Goal: Information Seeking & Learning: Learn about a topic

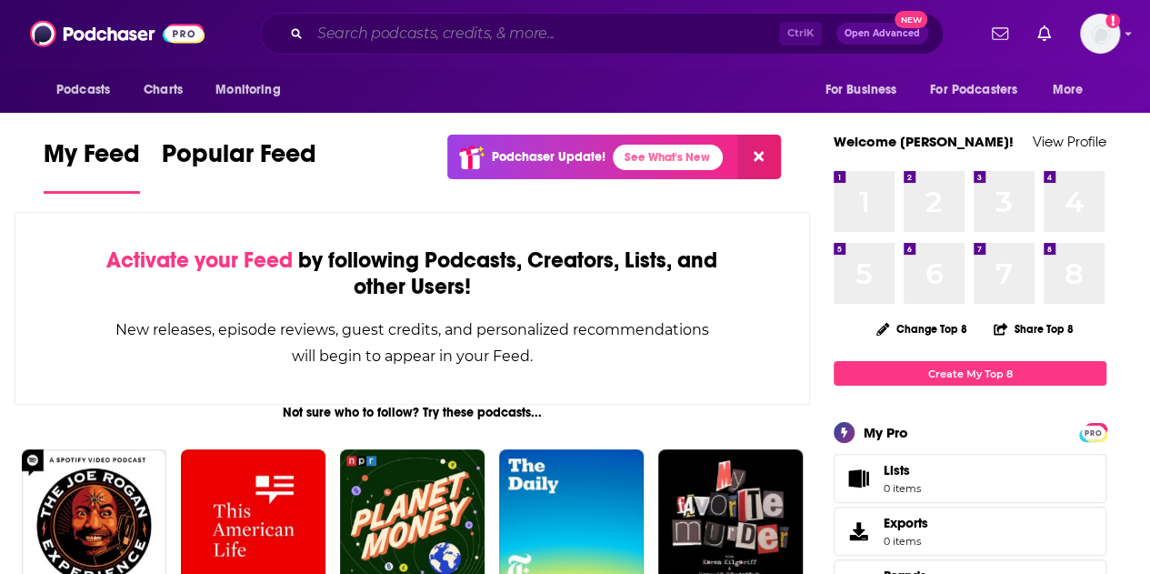
click at [446, 34] on input "Search podcasts, credits, & more..." at bounding box center [544, 33] width 469 height 29
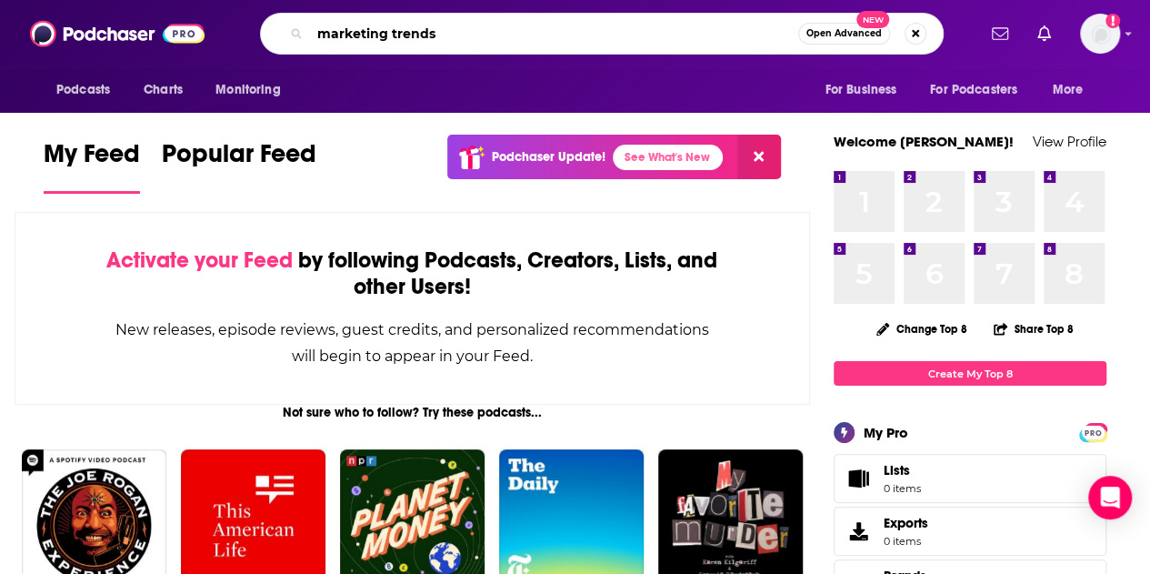
type input "marketing trends"
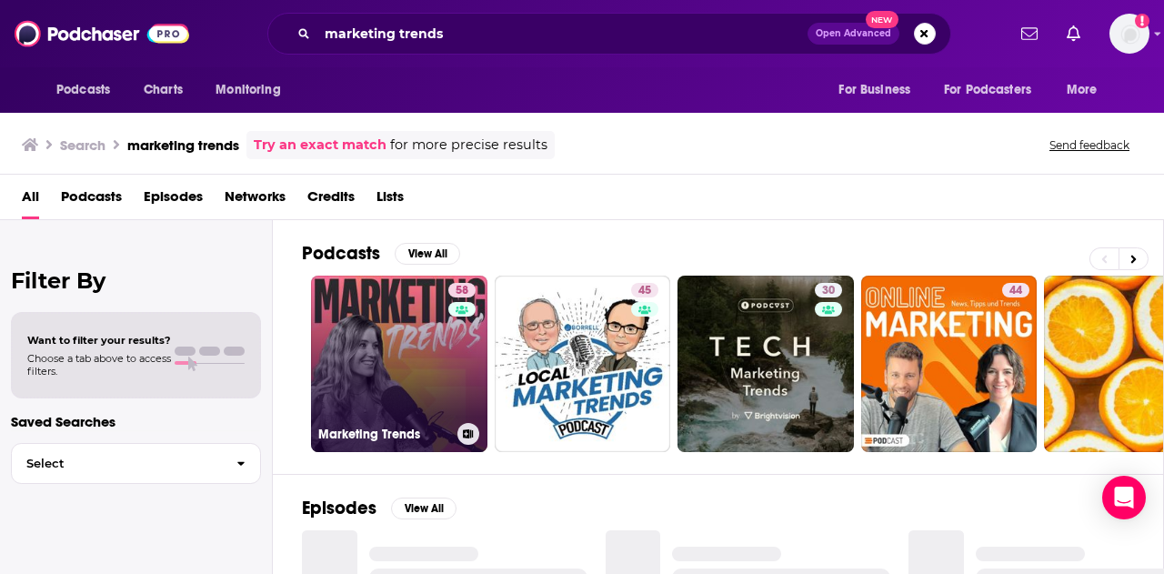
click at [398, 336] on link "58 Marketing Trends" at bounding box center [399, 364] width 176 height 176
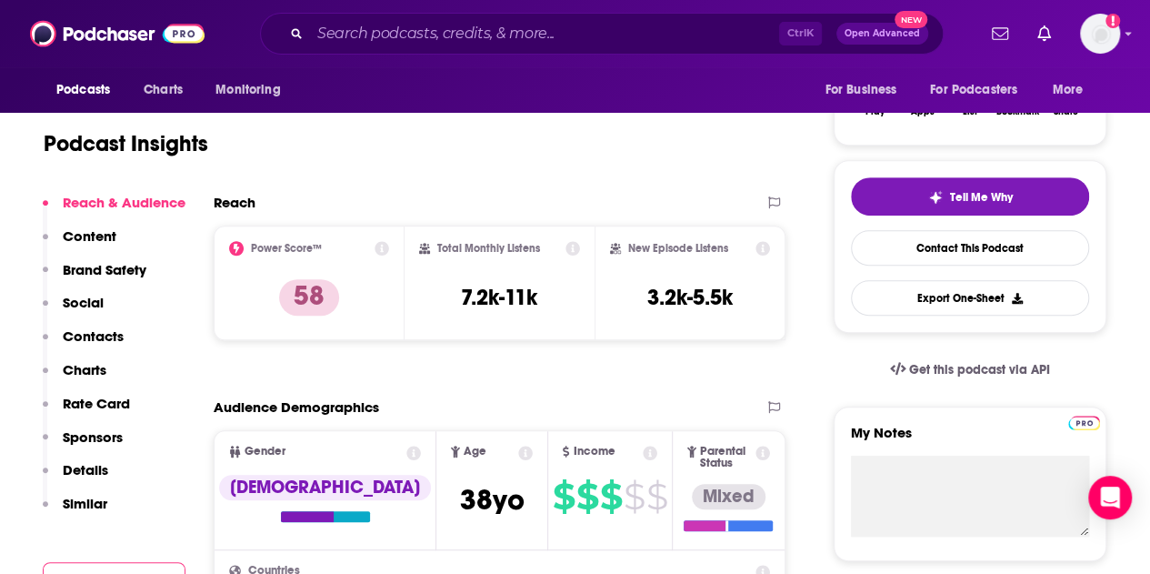
scroll to position [182, 0]
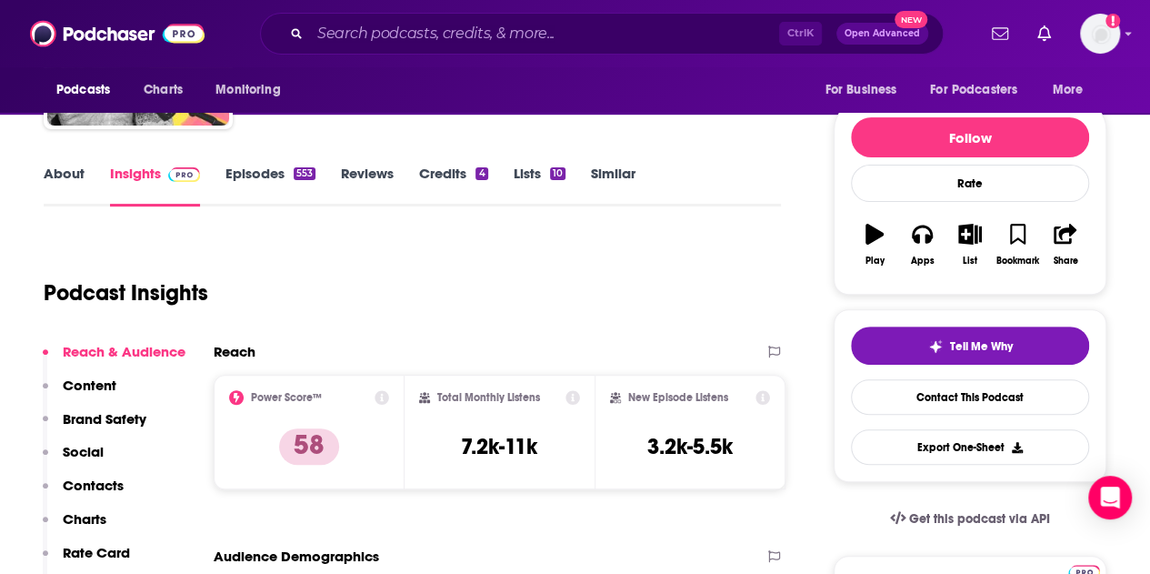
click at [438, 183] on link "Credits 4" at bounding box center [453, 186] width 68 height 42
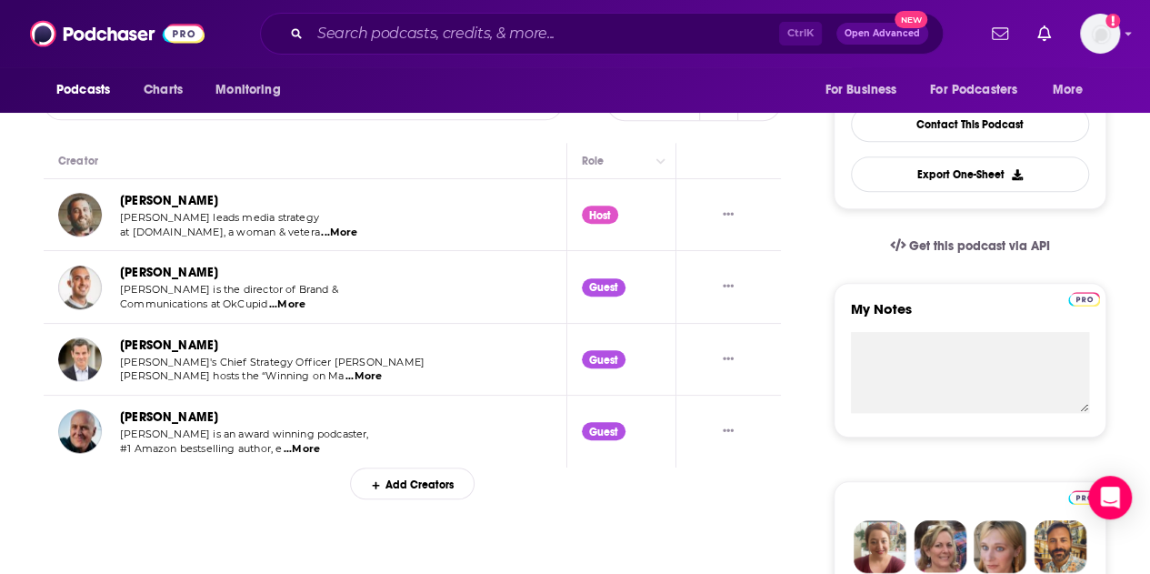
scroll to position [91, 0]
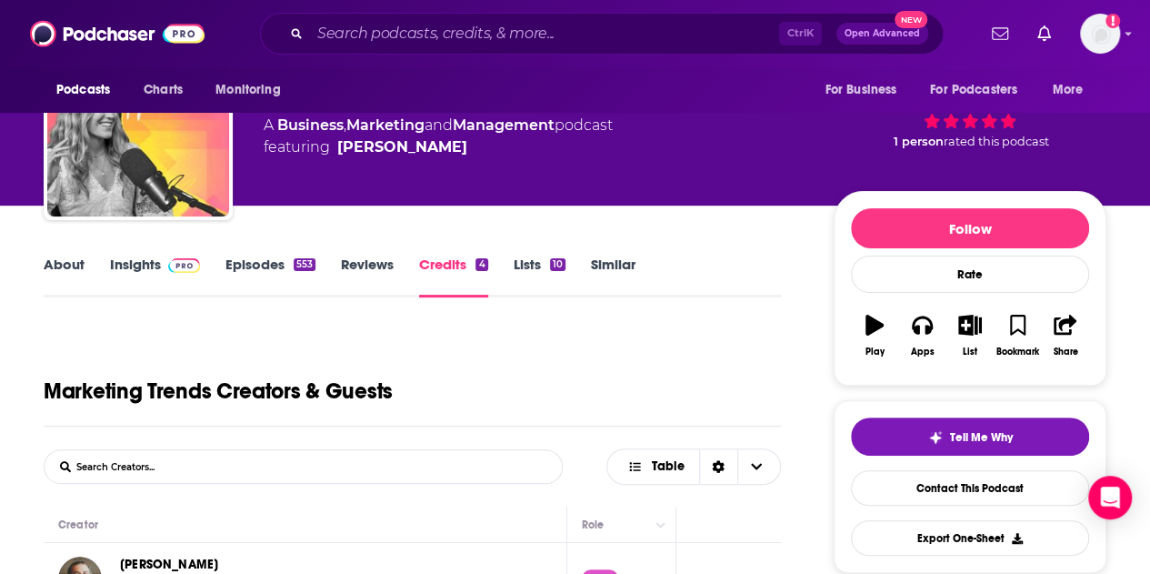
click at [69, 267] on link "About" at bounding box center [64, 277] width 41 height 42
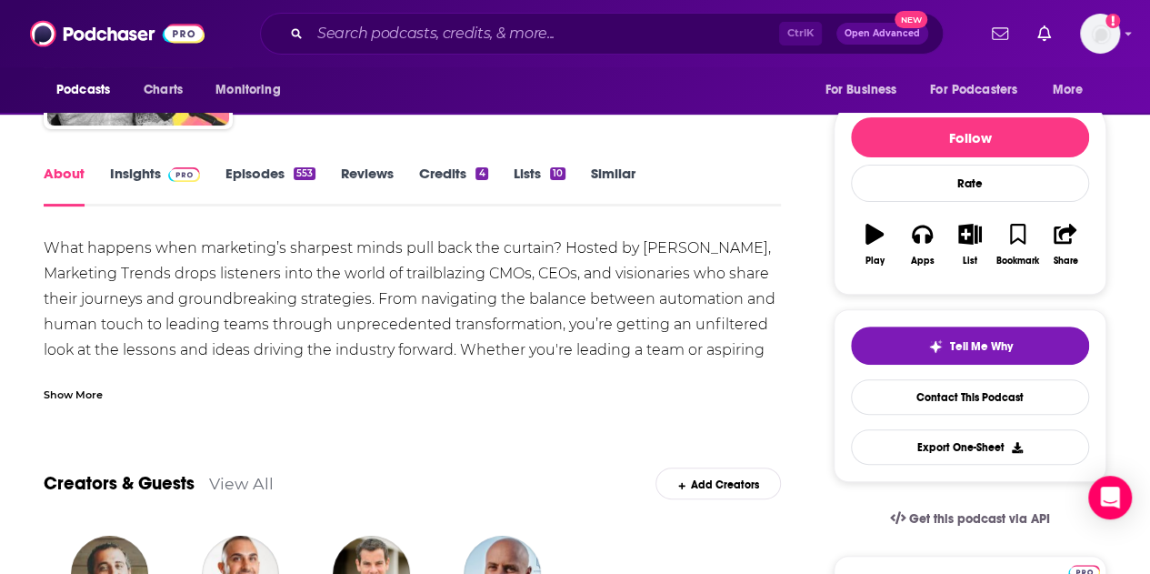
scroll to position [273, 0]
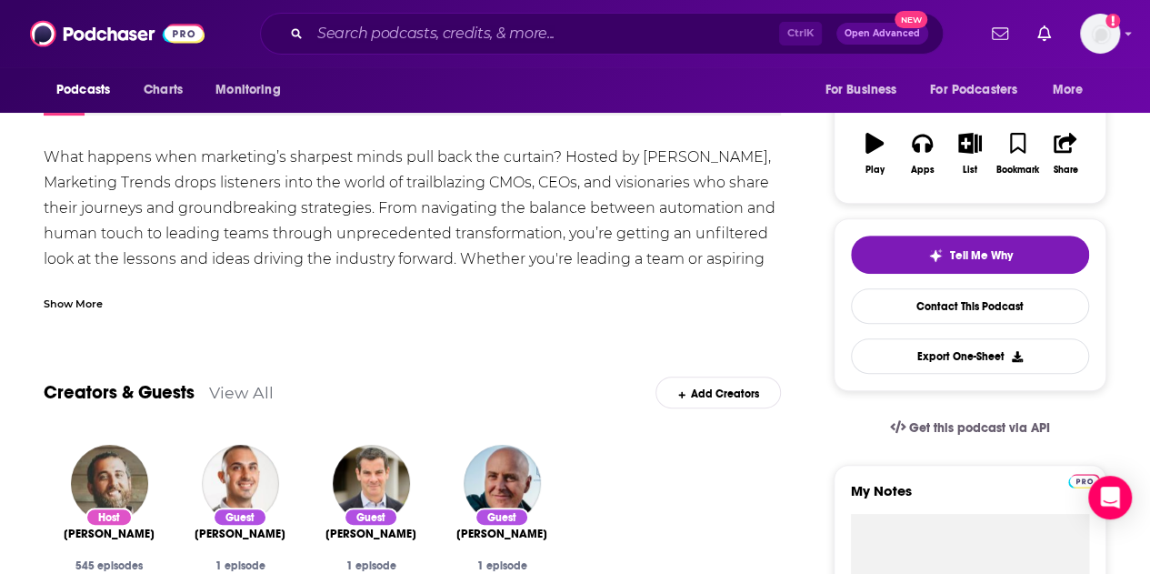
click at [86, 303] on div "Show More" at bounding box center [73, 302] width 59 height 17
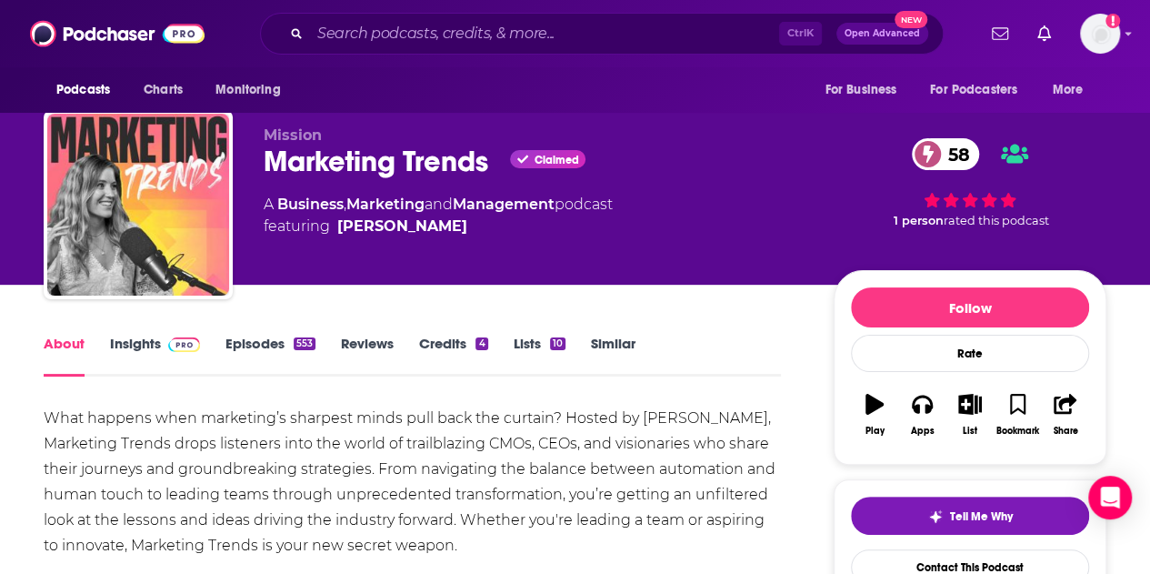
scroll to position [0, 0]
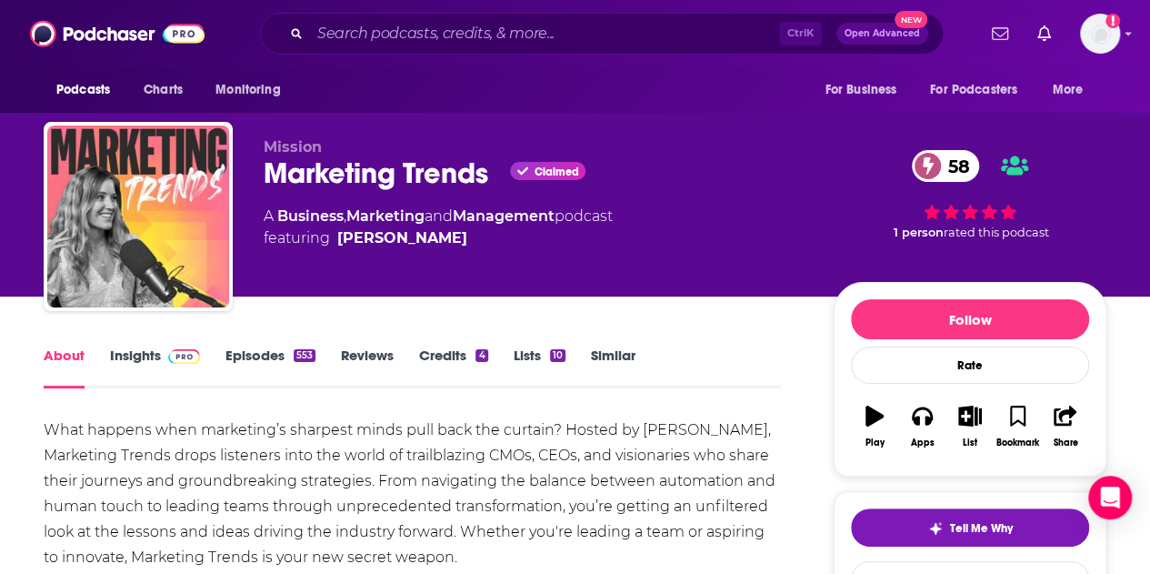
click at [164, 366] on link "Insights" at bounding box center [155, 368] width 90 height 42
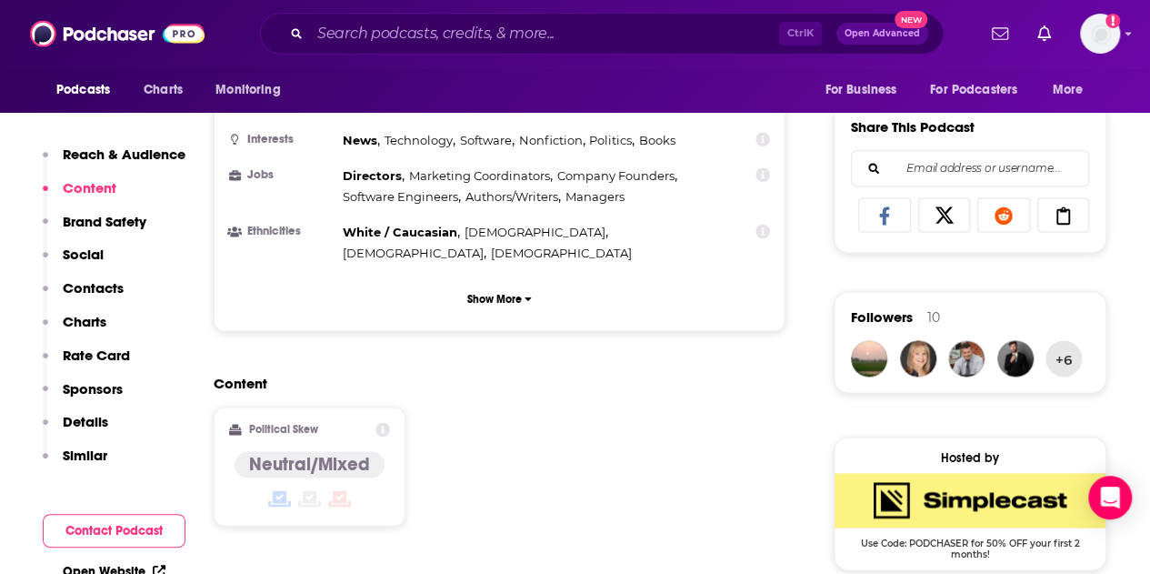
scroll to position [909, 0]
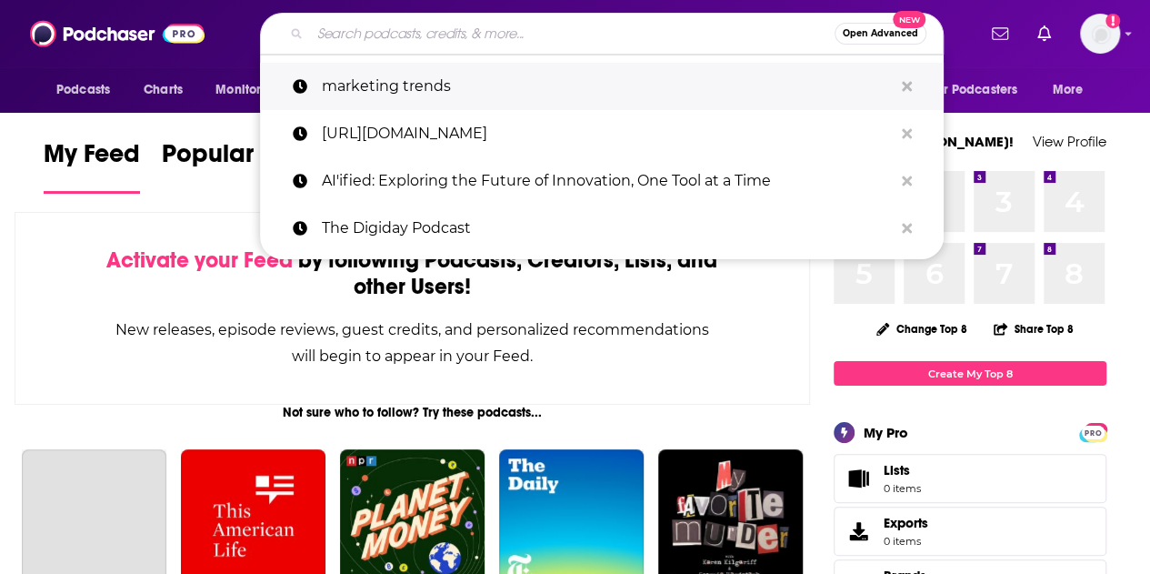
click at [608, 65] on p "marketing trends" at bounding box center [607, 86] width 571 height 47
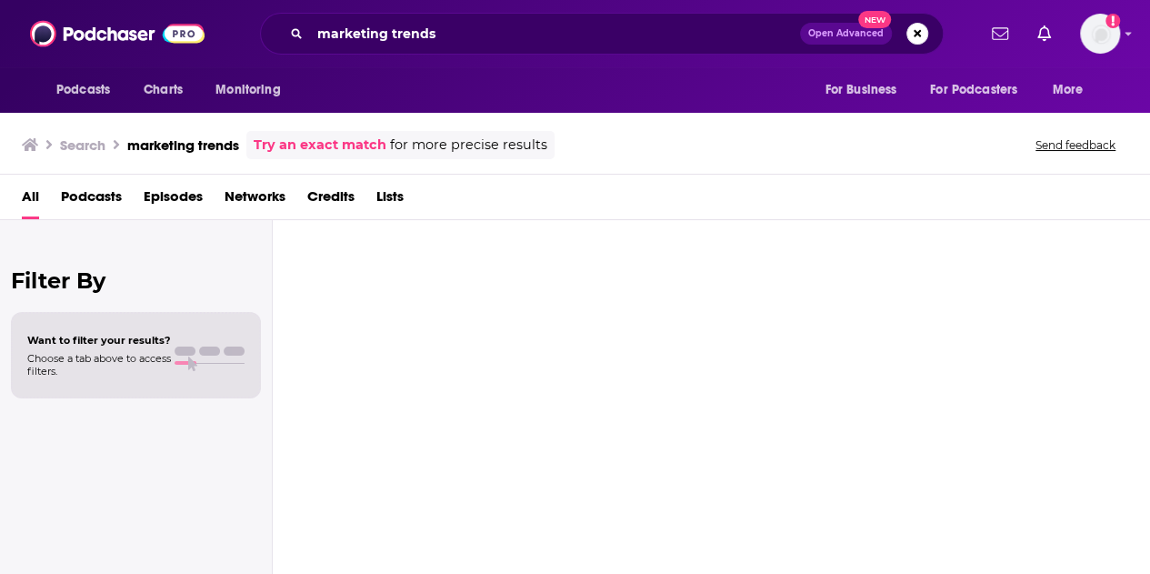
type input "marketing trends"
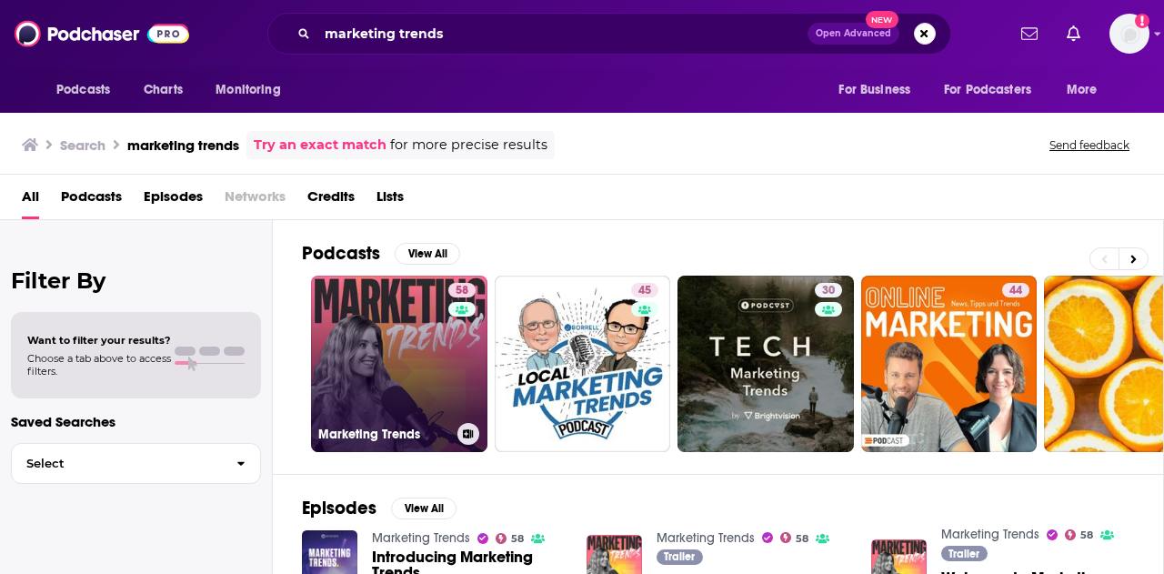
click at [420, 372] on link "58 Marketing Trends" at bounding box center [399, 364] width 176 height 176
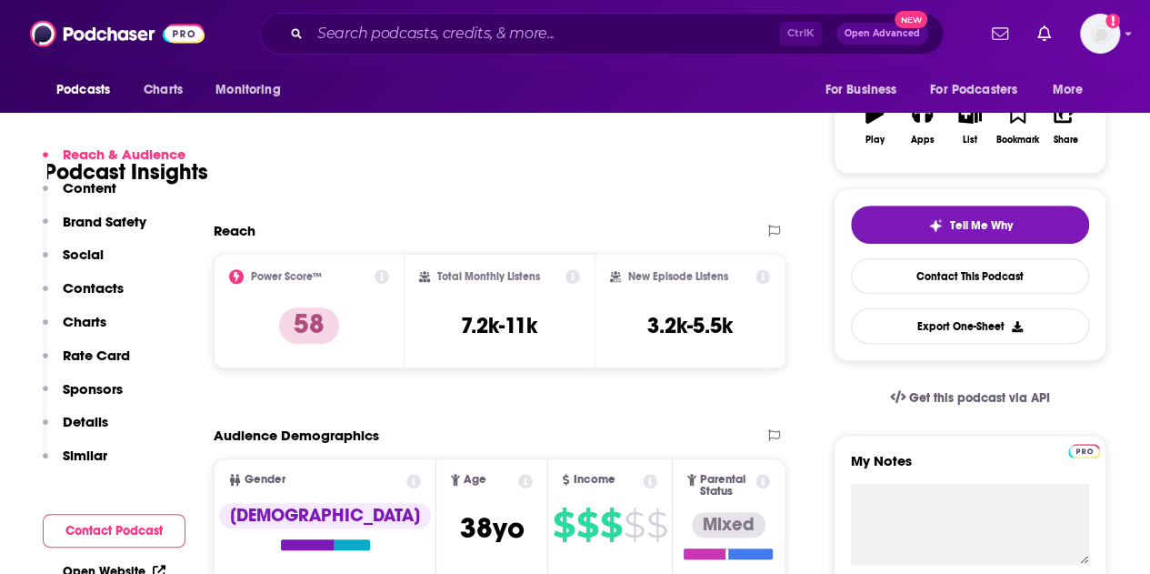
scroll to position [364, 0]
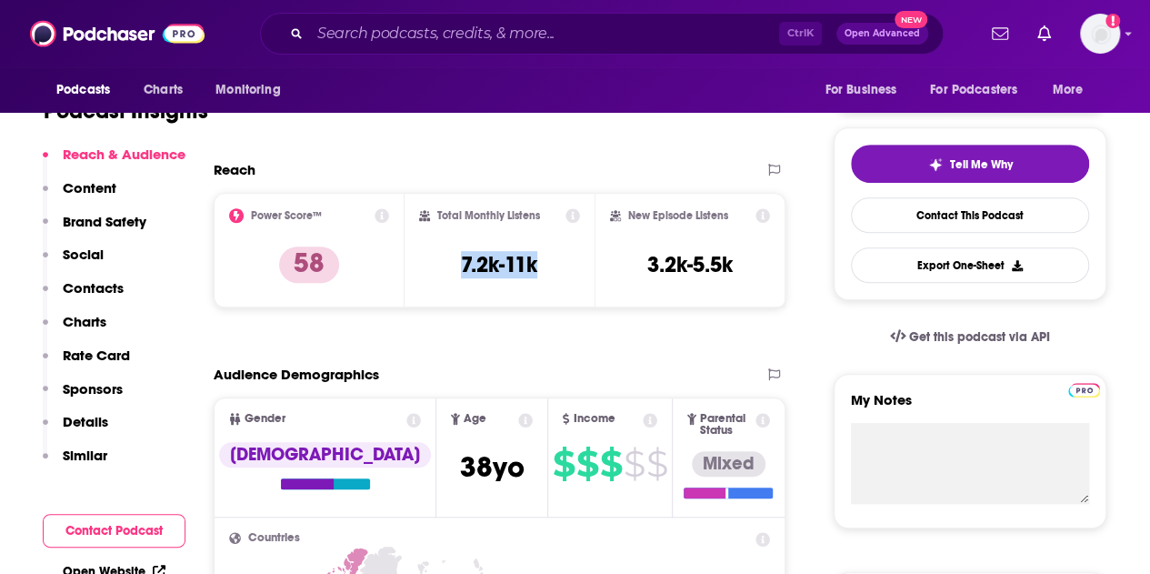
drag, startPoint x: 560, startPoint y: 258, endPoint x: 446, endPoint y: 257, distance: 114.6
click at [446, 257] on div "Total Monthly Listens 7.2k-11k" at bounding box center [500, 250] width 162 height 84
copy h3 "7.2k-11k"
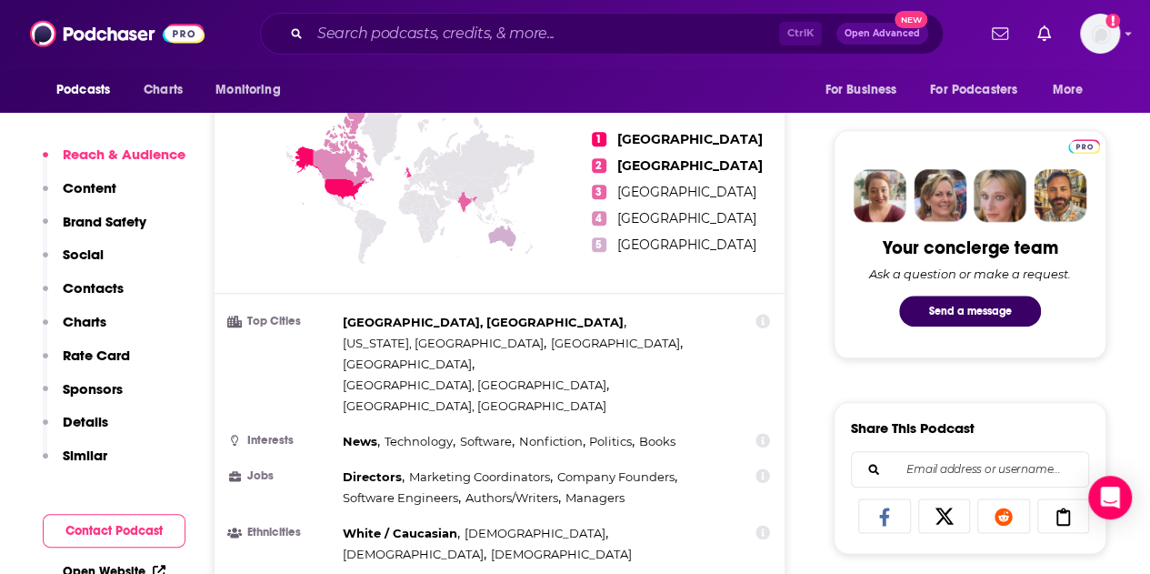
scroll to position [819, 0]
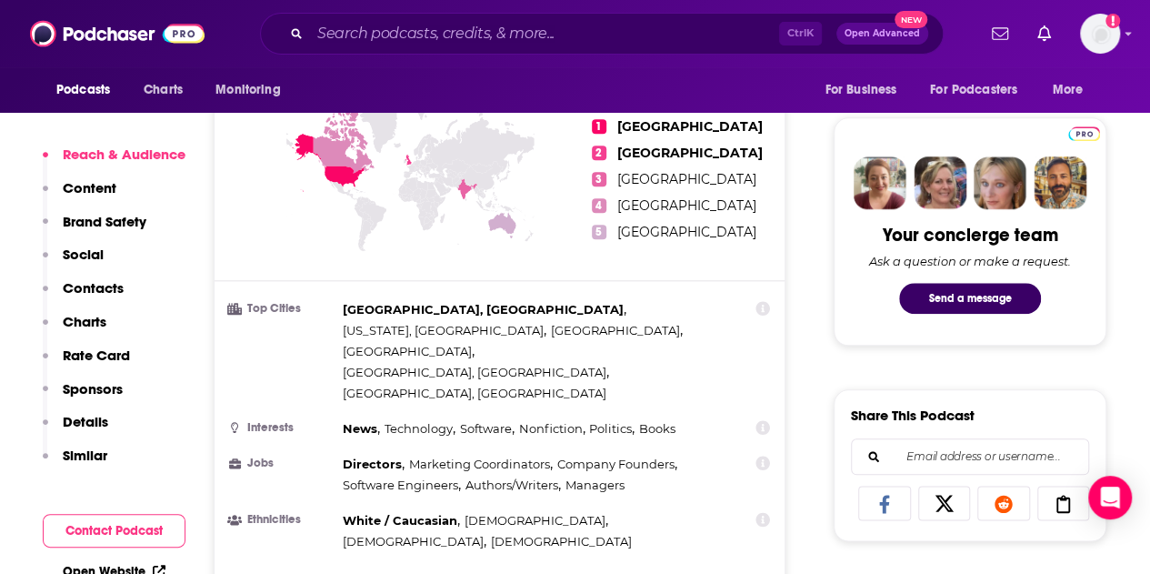
click at [764, 512] on icon at bounding box center [763, 519] width 15 height 15
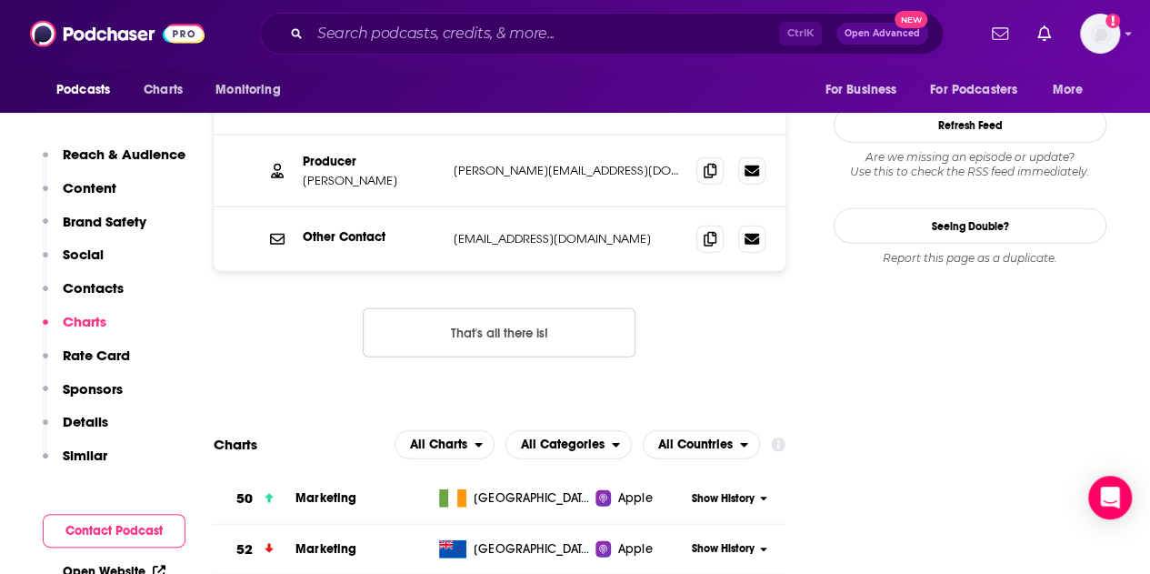
scroll to position [2089, 0]
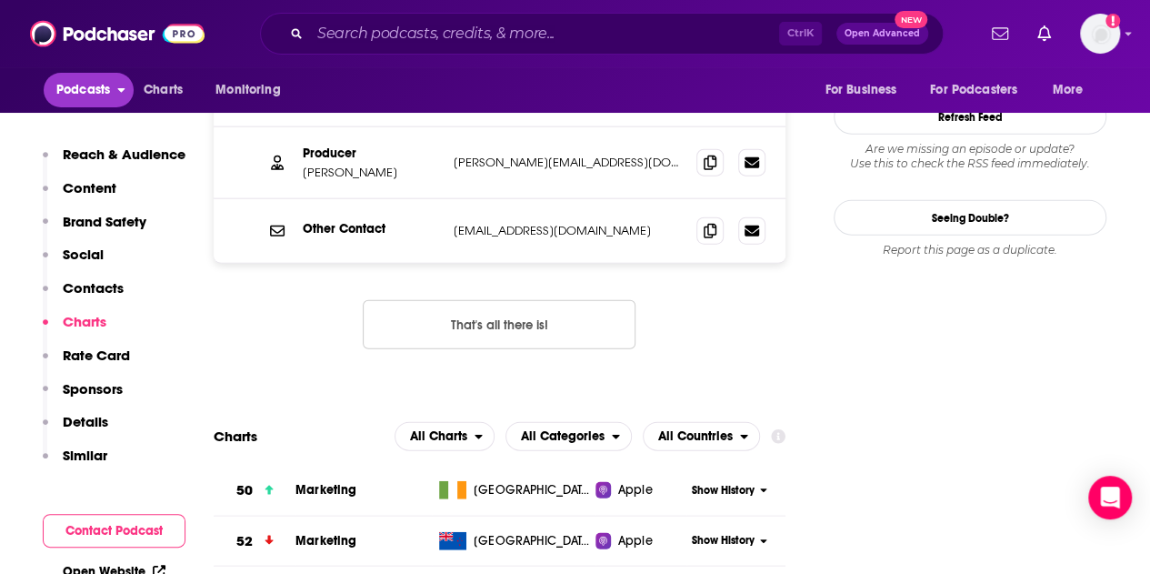
click at [80, 89] on span "Podcasts" at bounding box center [83, 89] width 54 height 25
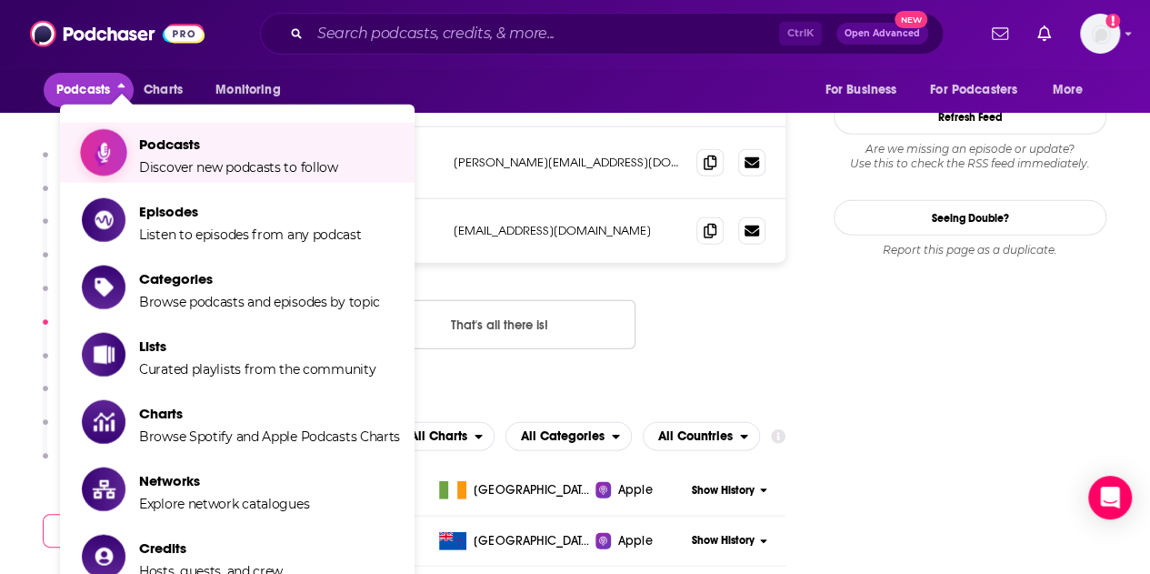
click at [166, 164] on span "Discover new podcasts to follow" at bounding box center [238, 167] width 199 height 16
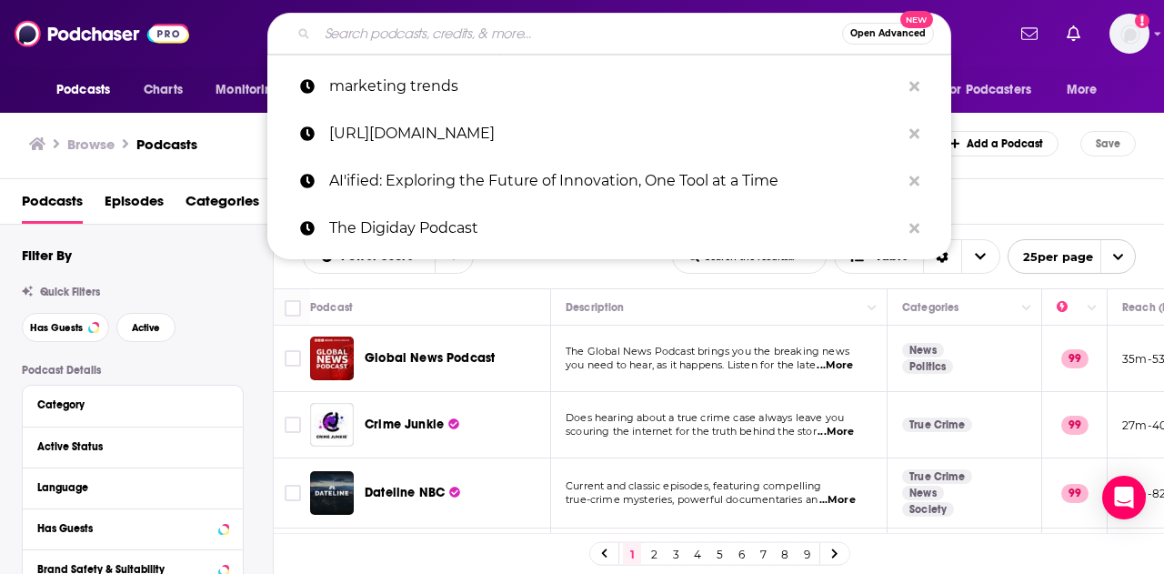
click at [591, 31] on input "Search podcasts, credits, & more..." at bounding box center [579, 33] width 525 height 29
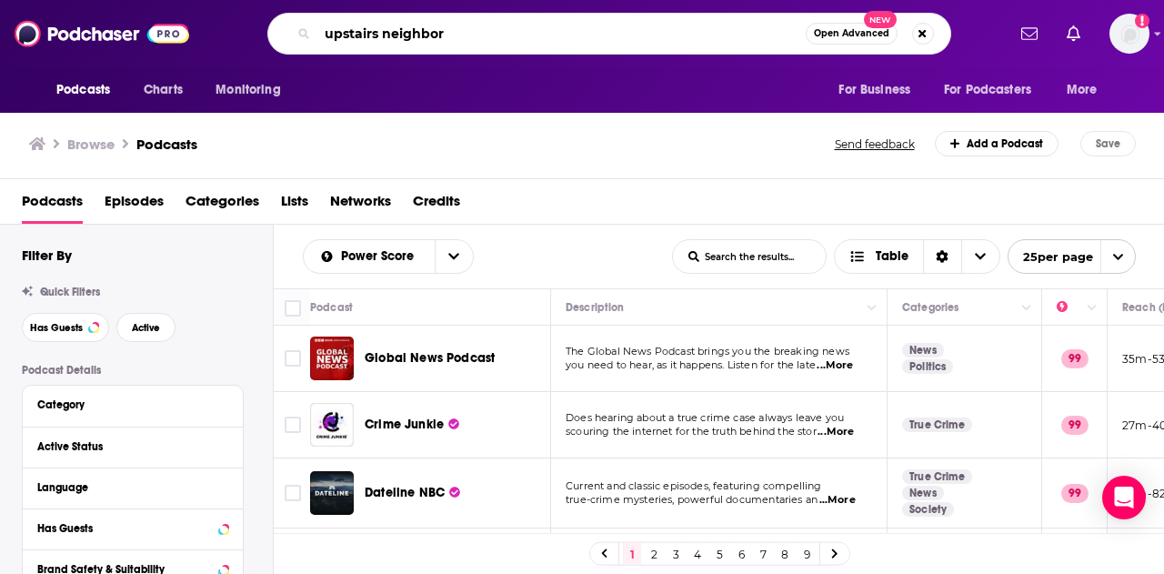
type input "upstairs neighbors"
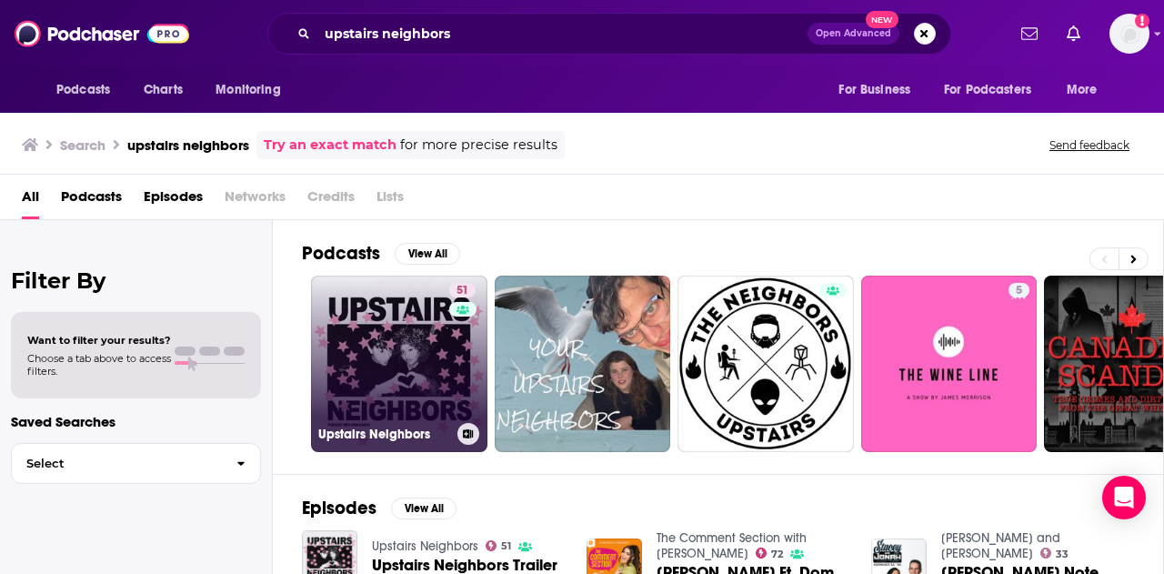
click at [354, 338] on link "51 Upstairs Neighbors" at bounding box center [399, 364] width 176 height 176
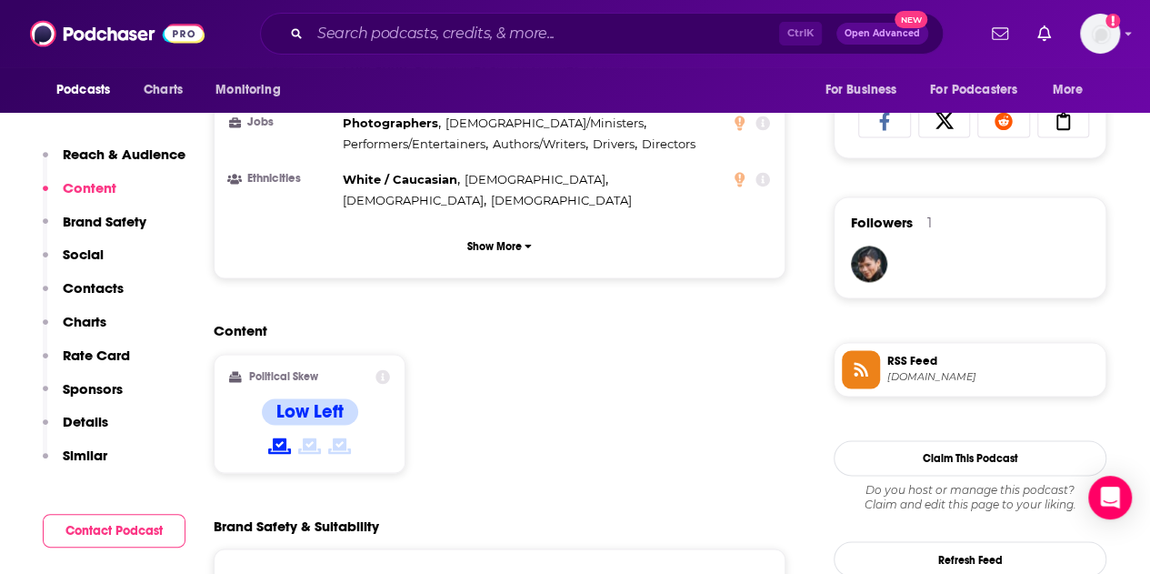
scroll to position [1202, 0]
click at [282, 437] on icon at bounding box center [279, 445] width 23 height 16
click at [382, 368] on icon at bounding box center [383, 375] width 15 height 15
click at [443, 321] on div "Content Political Skew Low Left" at bounding box center [500, 404] width 572 height 166
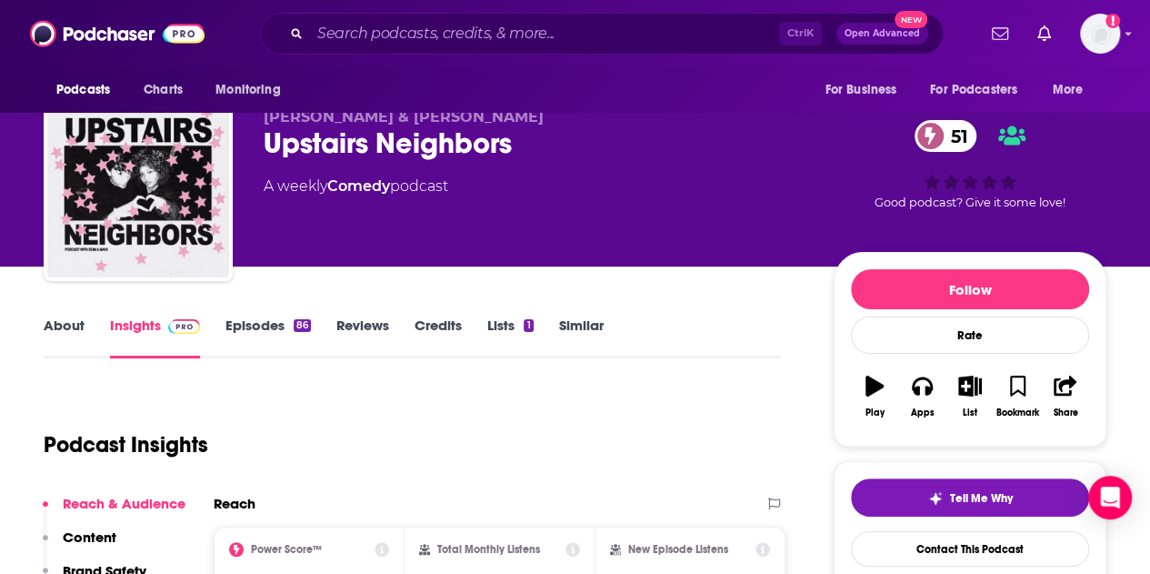
scroll to position [0, 0]
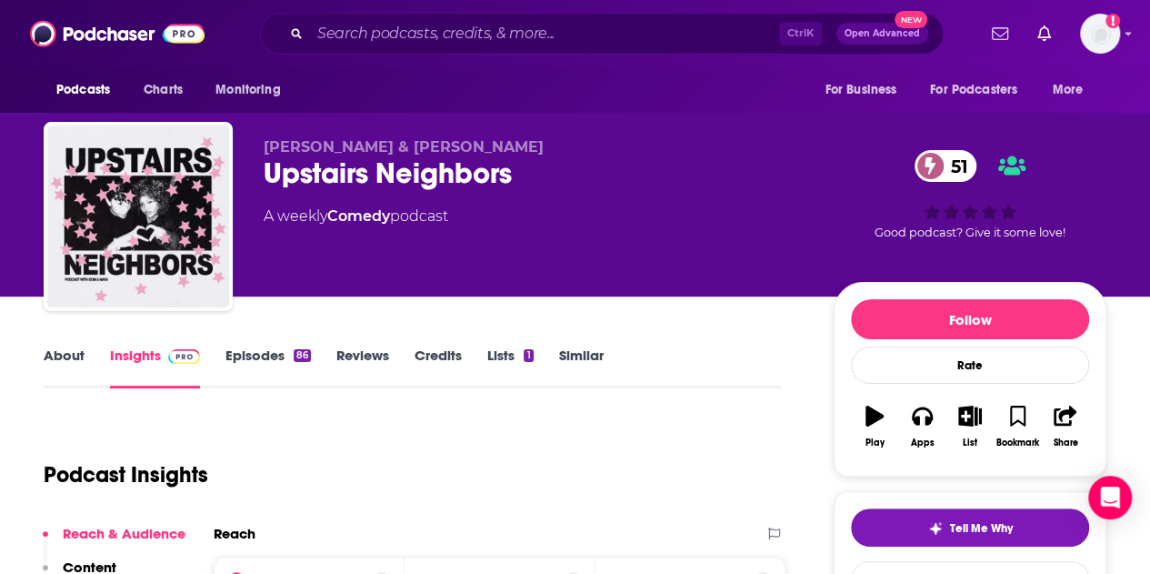
click at [368, 359] on link "Reviews" at bounding box center [362, 368] width 53 height 42
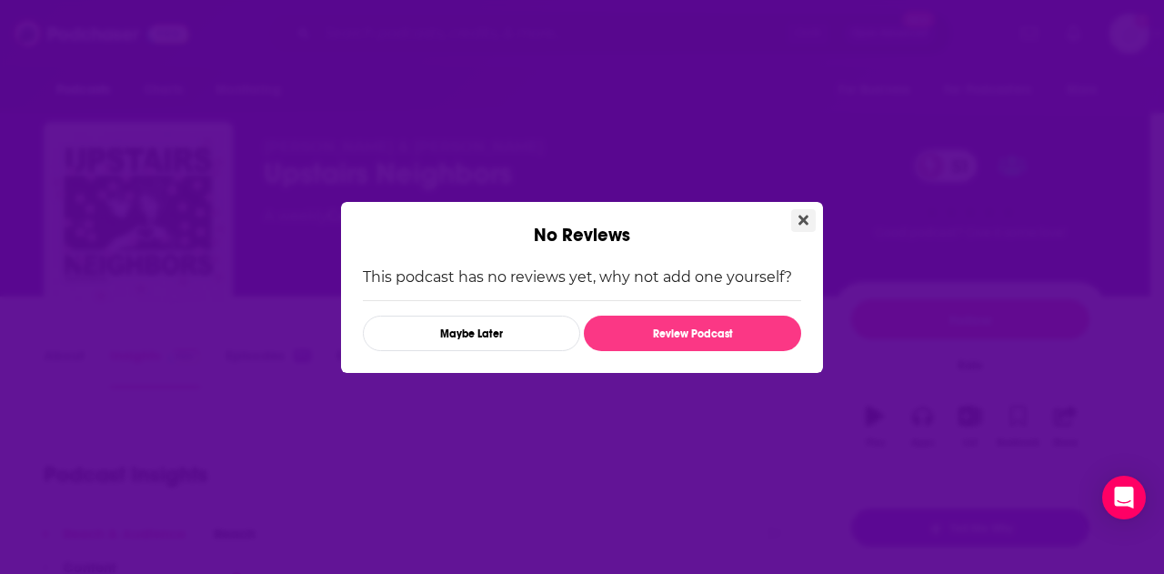
drag, startPoint x: 804, startPoint y: 220, endPoint x: 809, endPoint y: 212, distance: 9.8
click at [809, 212] on button "Close" at bounding box center [803, 220] width 25 height 23
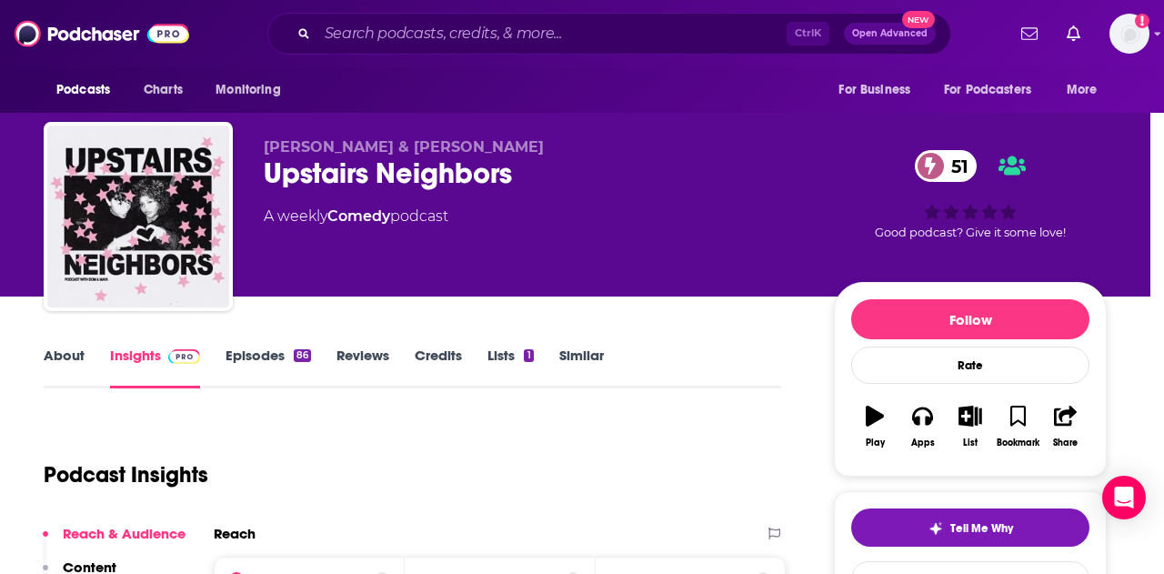
click at [809, 212] on div "No Reviews This podcast has no reviews yet, why not add one yourself? Maybe Lat…" at bounding box center [582, 287] width 1164 height 574
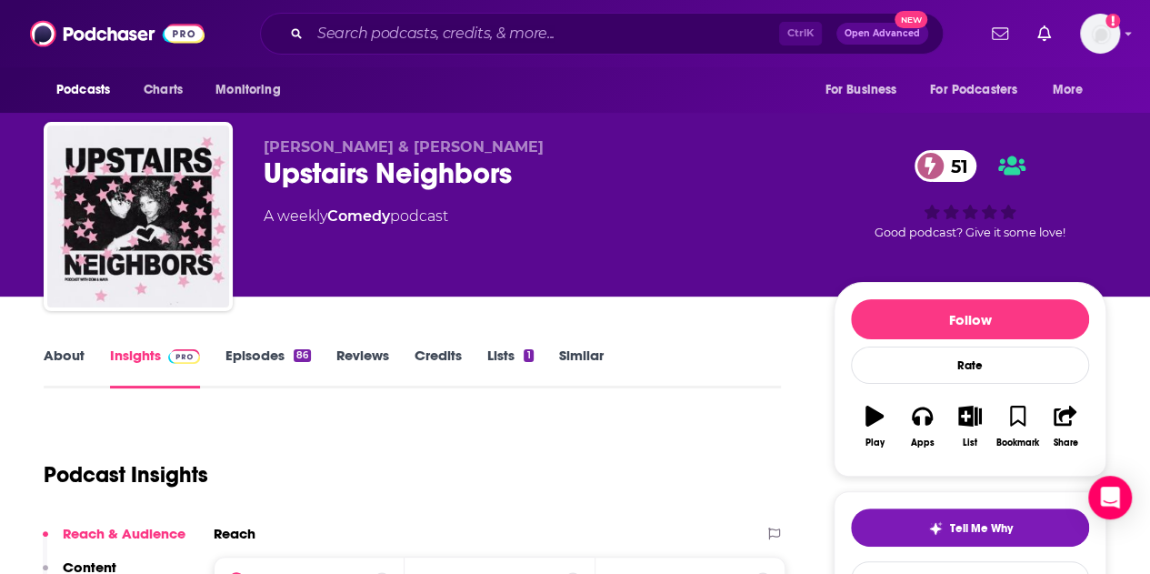
click at [523, 352] on link "Lists 1" at bounding box center [509, 368] width 45 height 42
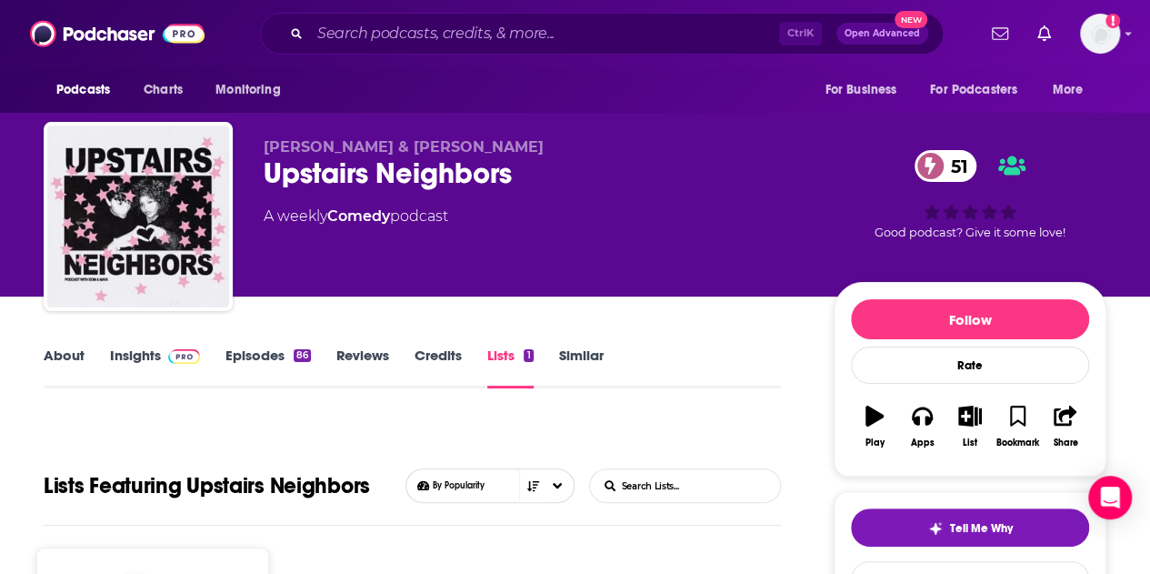
click at [347, 219] on link "Comedy" at bounding box center [358, 215] width 63 height 17
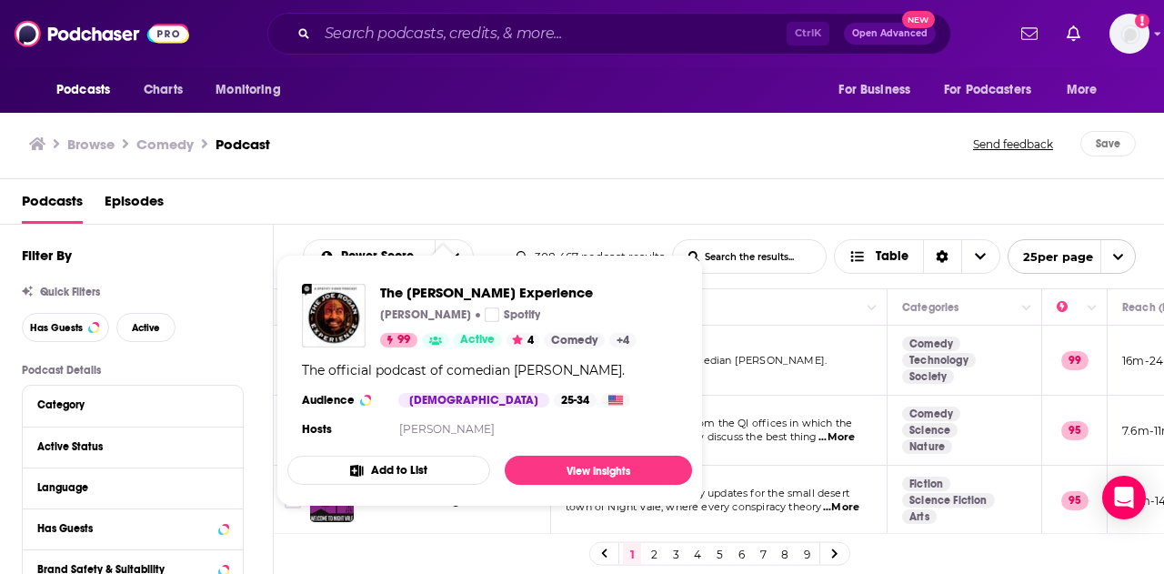
click at [409, 356] on div "The [PERSON_NAME] Experience [PERSON_NAME] Spotify 99 Active 4 Comedy + 4 The o…" at bounding box center [489, 362] width 405 height 186
click at [429, 288] on span "The [PERSON_NAME] Experience" at bounding box center [508, 292] width 256 height 17
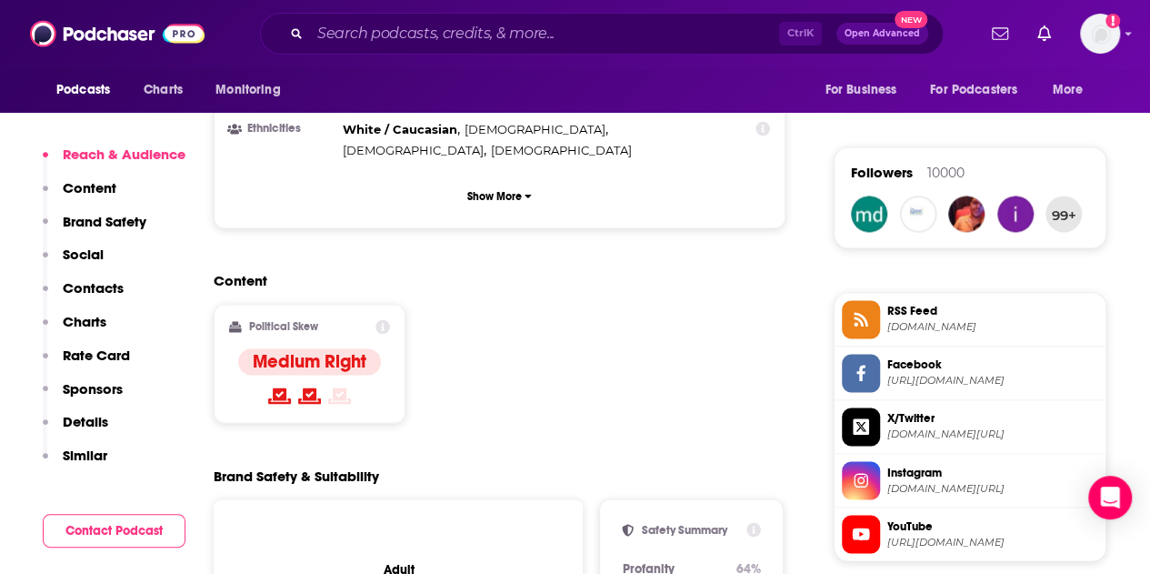
scroll to position [1252, 0]
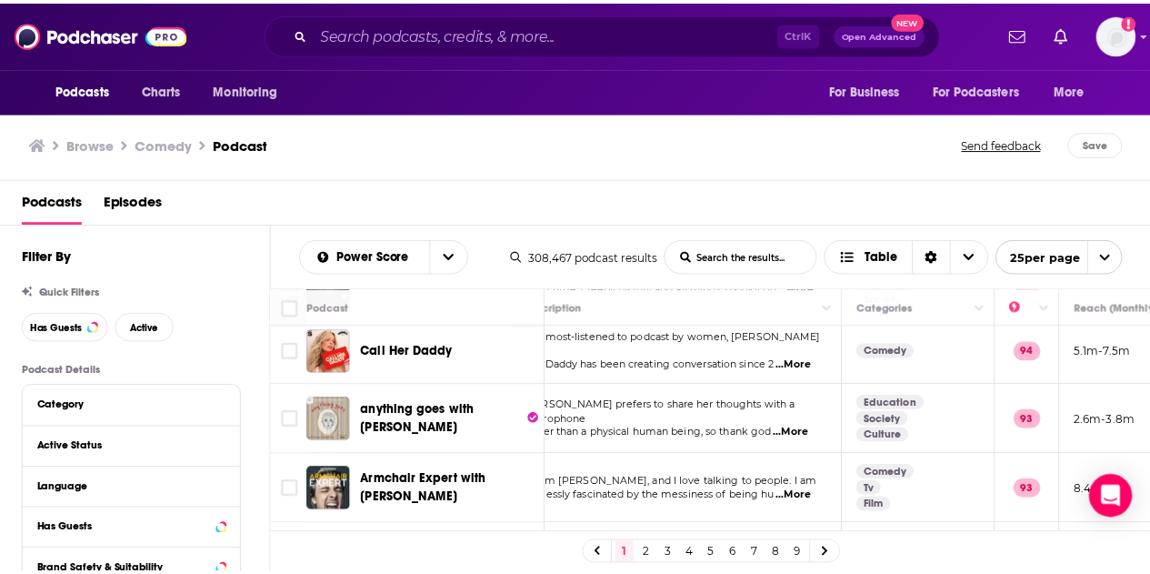
scroll to position [501, 34]
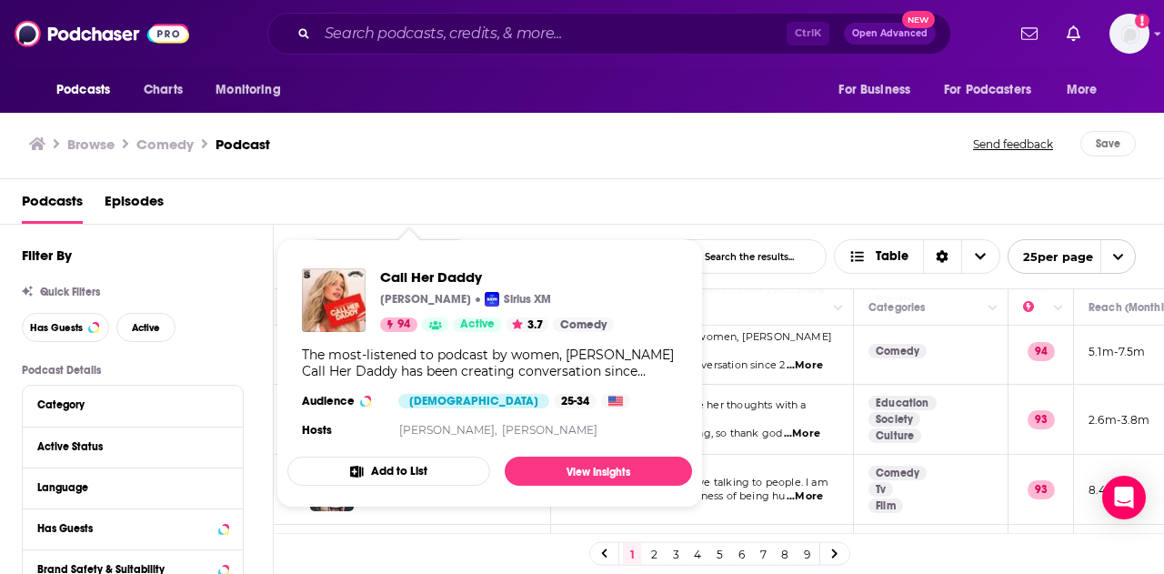
click at [451, 354] on div "The most-listened to podcast by women, [PERSON_NAME] Call Her Daddy has been cr…" at bounding box center [490, 363] width 376 height 33
click at [414, 276] on span "Call Her Daddy" at bounding box center [497, 276] width 234 height 17
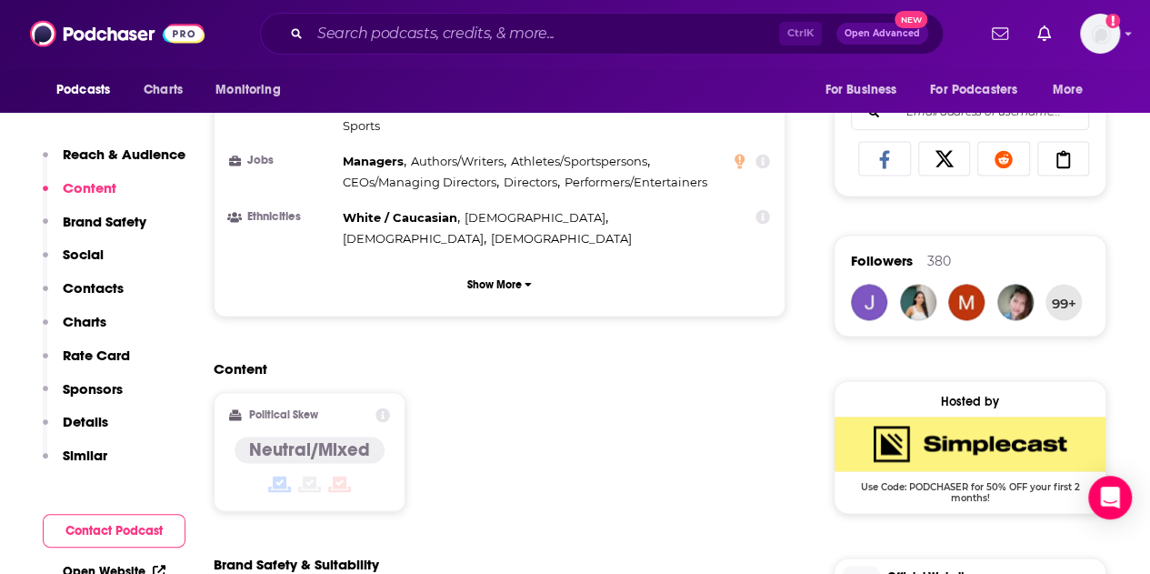
scroll to position [1248, 0]
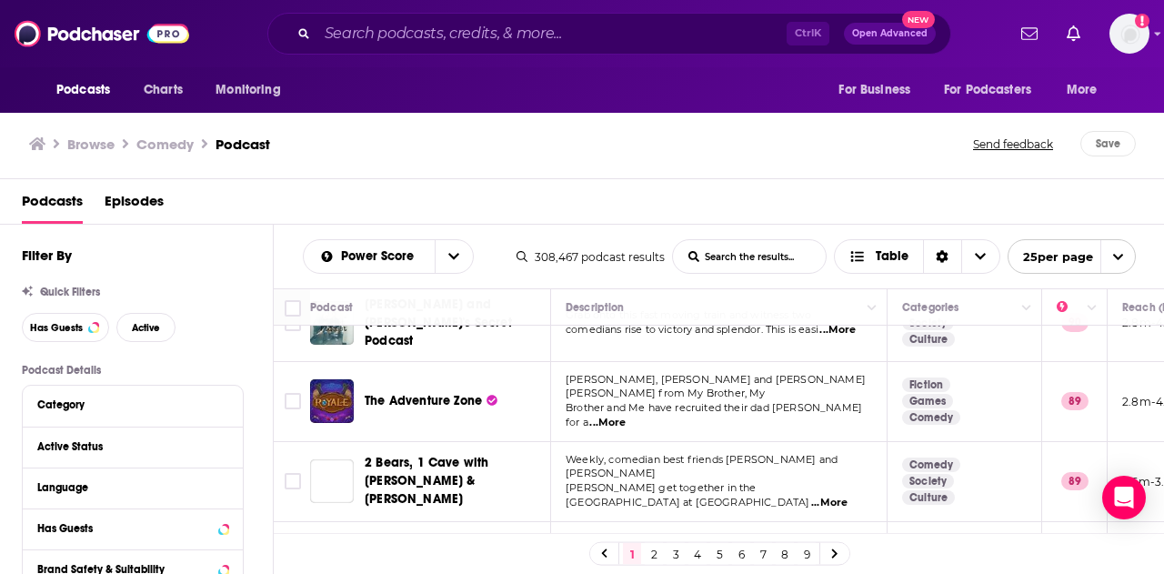
scroll to position [1532, 0]
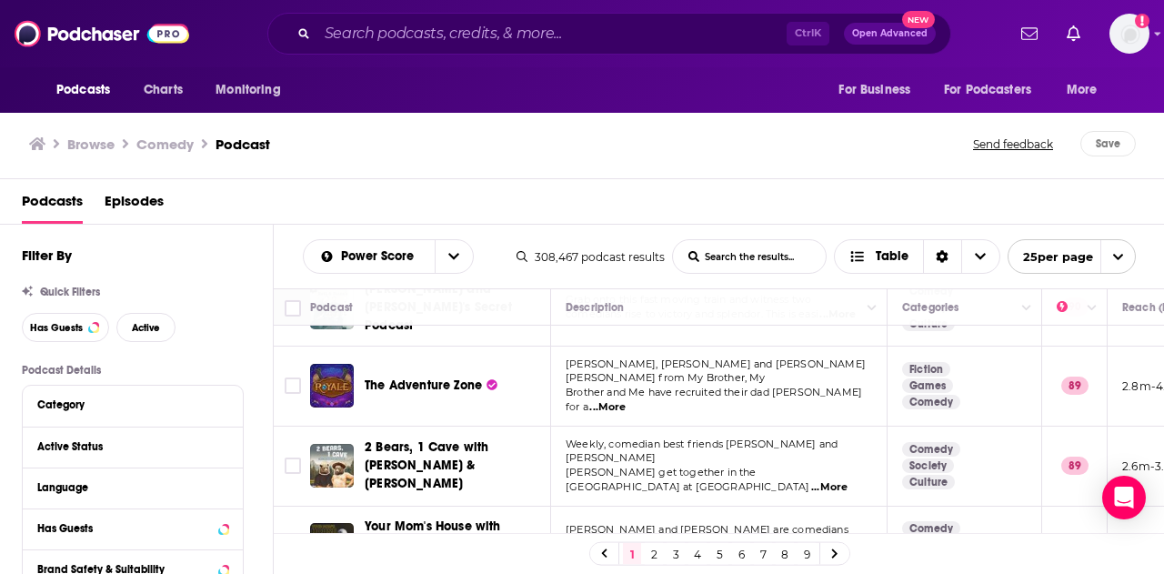
click at [662, 552] on div "1 2 3 4 5 6 7 8 9" at bounding box center [719, 554] width 261 height 24
click at [657, 551] on link "2" at bounding box center [654, 554] width 18 height 22
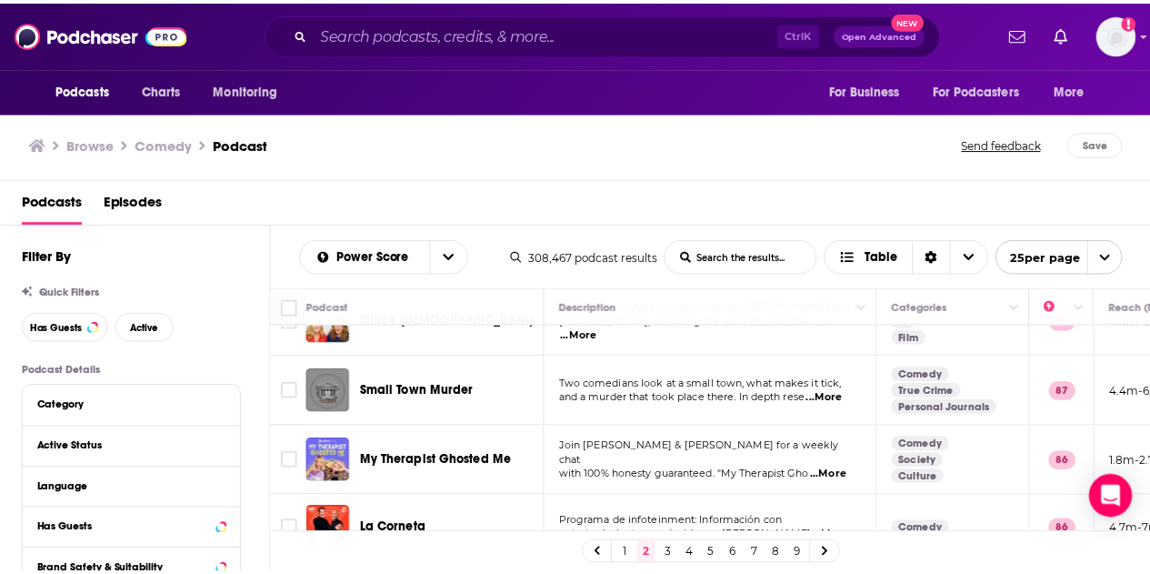
scroll to position [1506, 0]
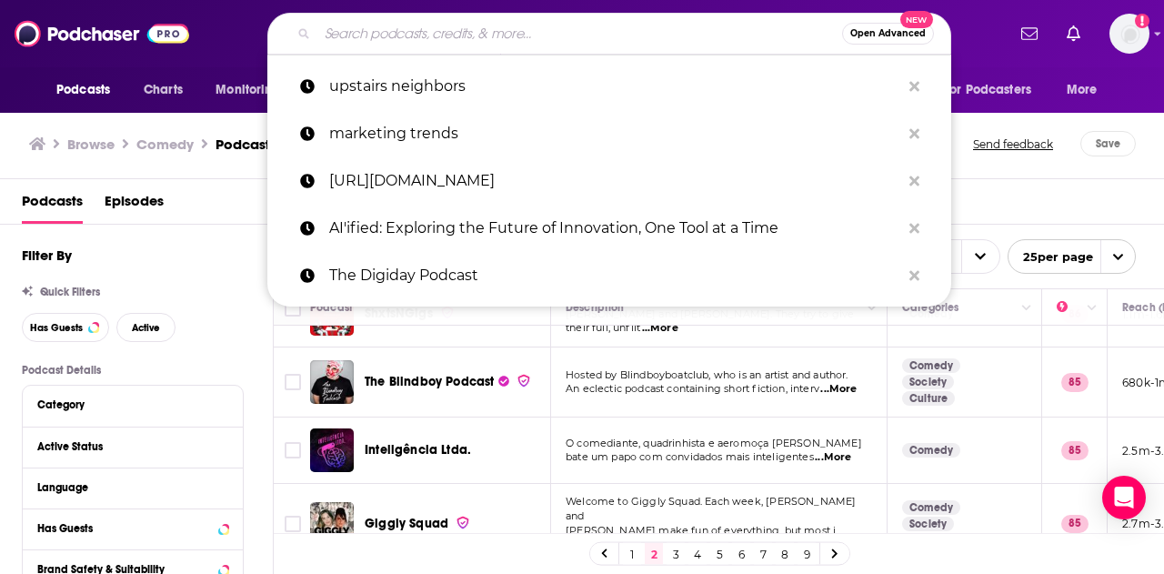
click at [648, 38] on input "Search podcasts, credits, & more..." at bounding box center [579, 33] width 525 height 29
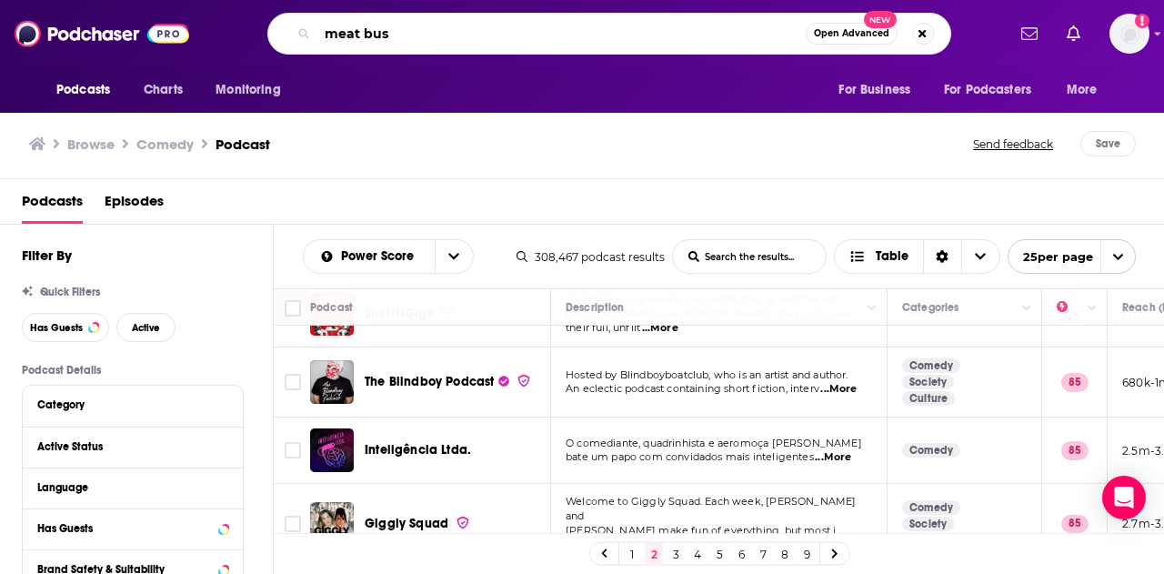
type input "meat bus"
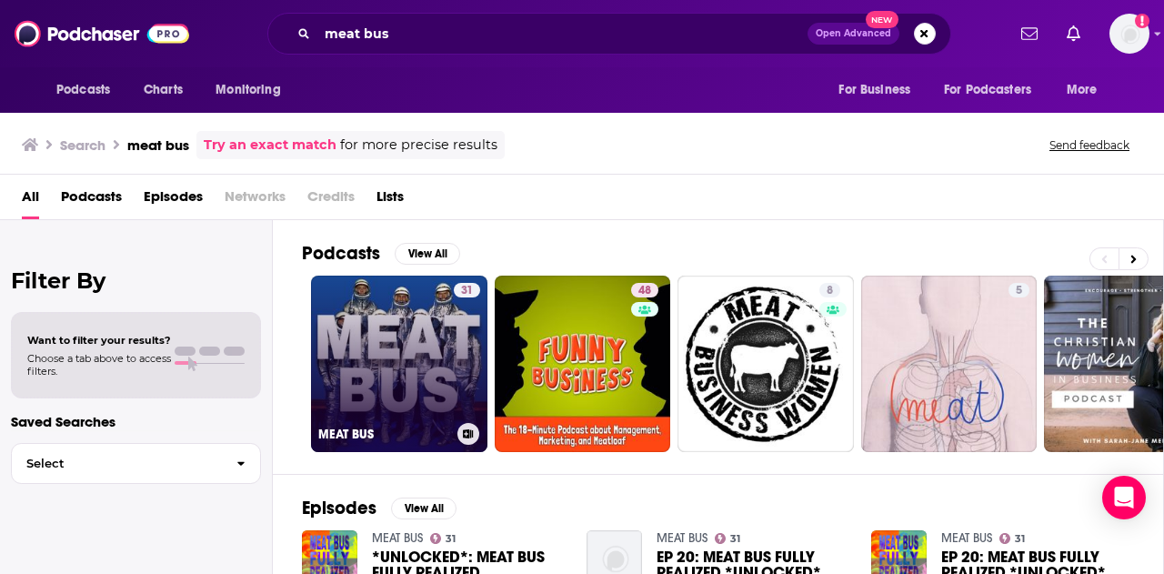
click at [404, 312] on link "31 MEAT BUS" at bounding box center [399, 364] width 176 height 176
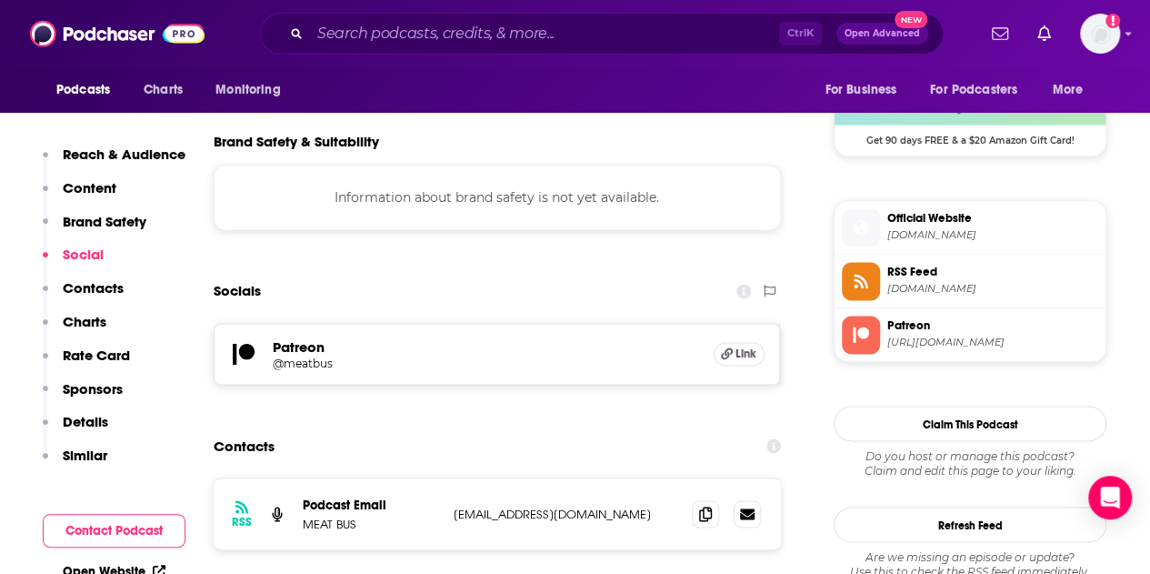
scroll to position [1455, 0]
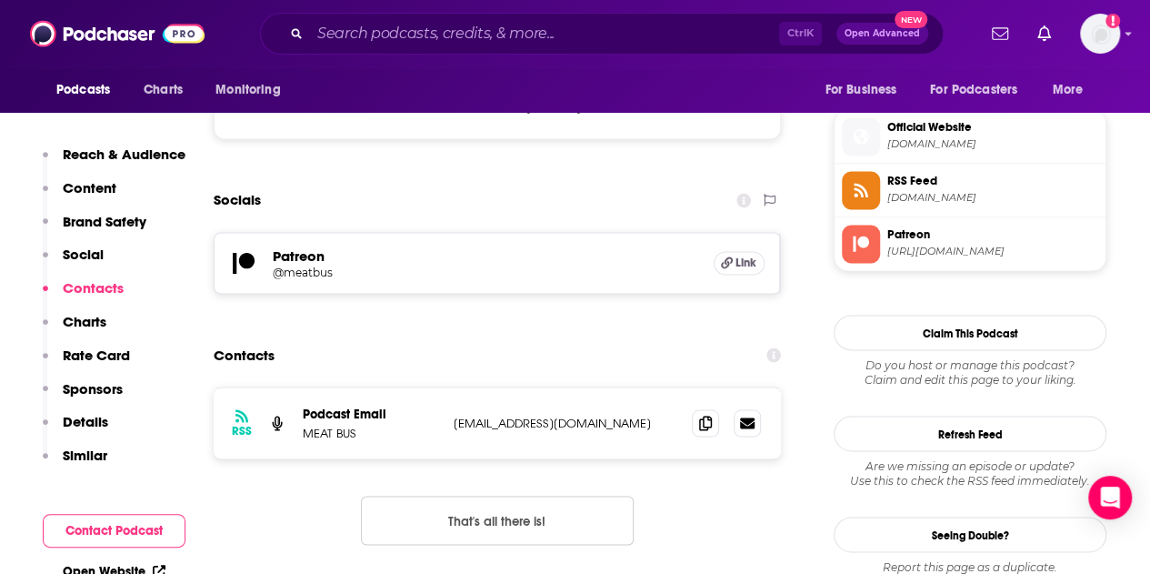
click at [492, 273] on h5 "@meatbus" at bounding box center [418, 272] width 291 height 14
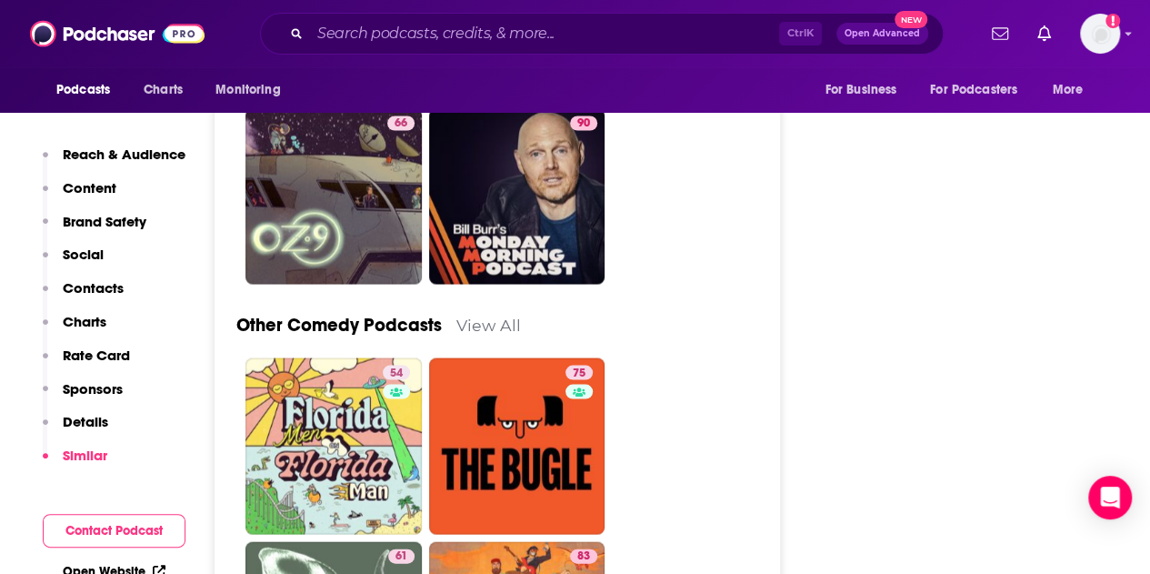
scroll to position [5275, 0]
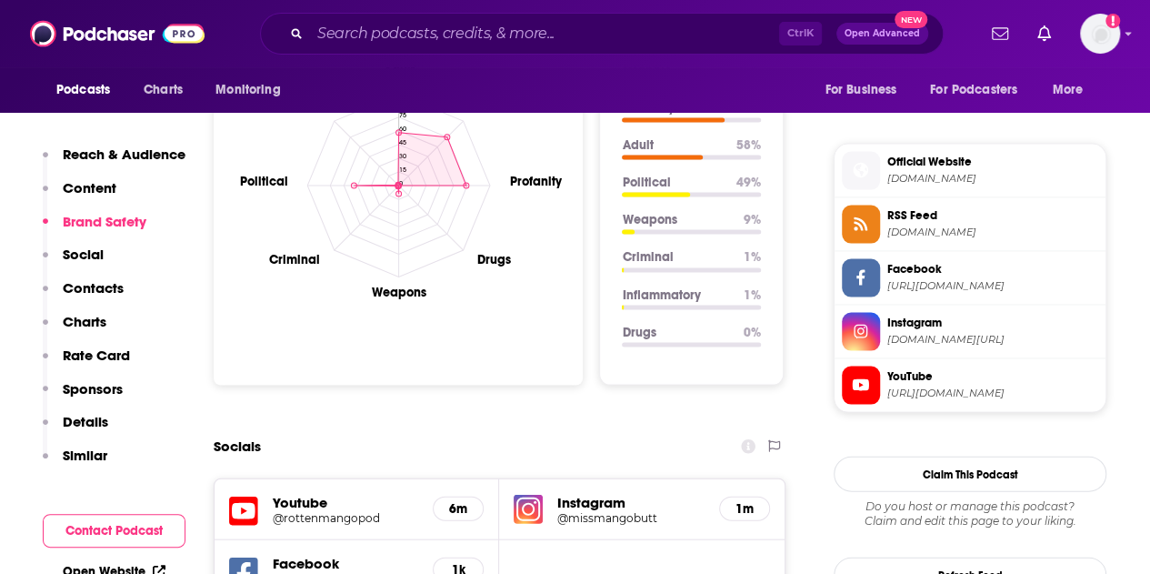
scroll to position [1546, 0]
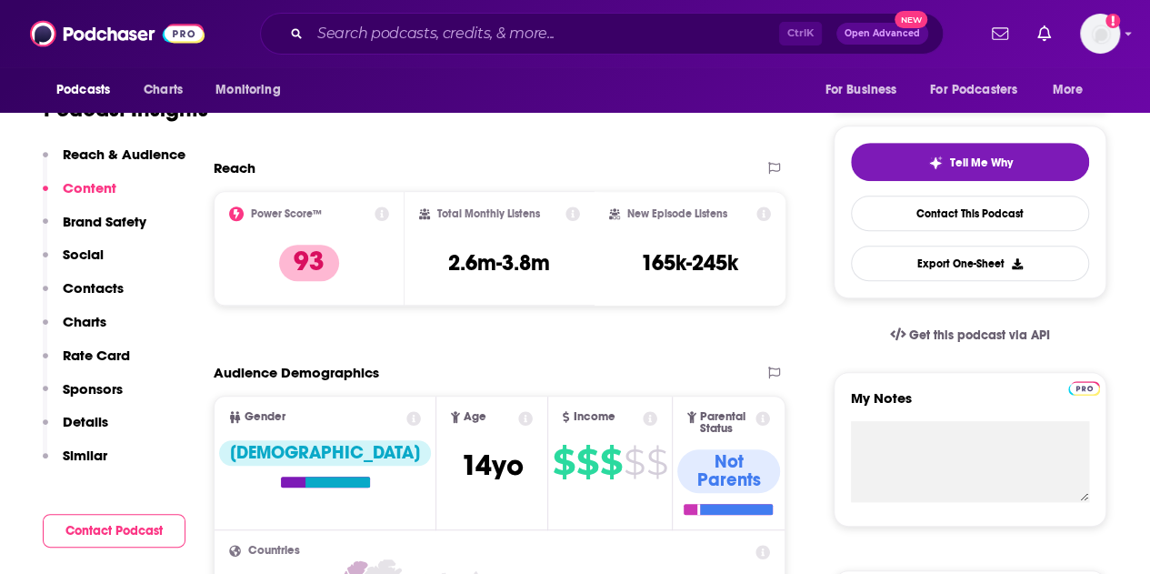
scroll to position [364, 0]
